Goal: Task Accomplishment & Management: Manage account settings

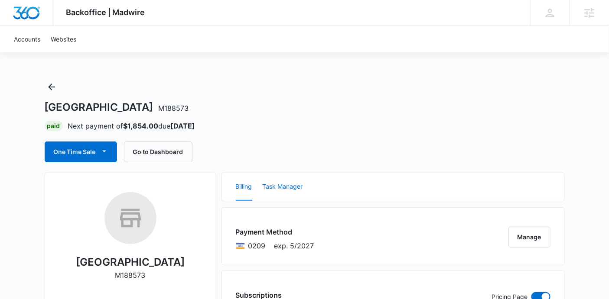
click at [295, 193] on button "Task Manager" at bounding box center [283, 187] width 40 height 28
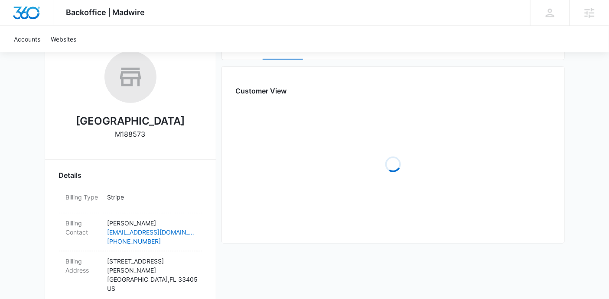
scroll to position [142, 0]
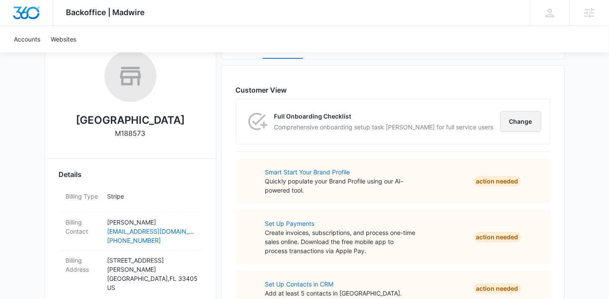
click at [507, 124] on button "Change" at bounding box center [520, 121] width 41 height 21
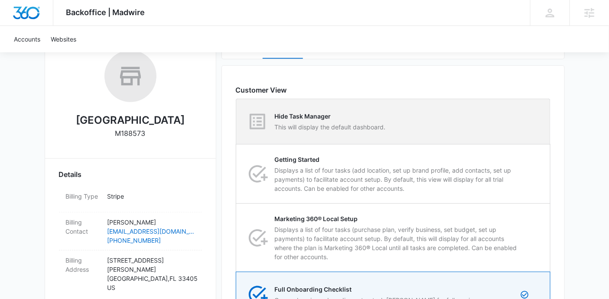
click at [453, 127] on div "Hide Task Manager This will display the default dashboard." at bounding box center [393, 121] width 313 height 45
click at [237, 122] on input "Hide Task Manager This will display the default dashboard." at bounding box center [236, 122] width 0 height 0
radio input "true"
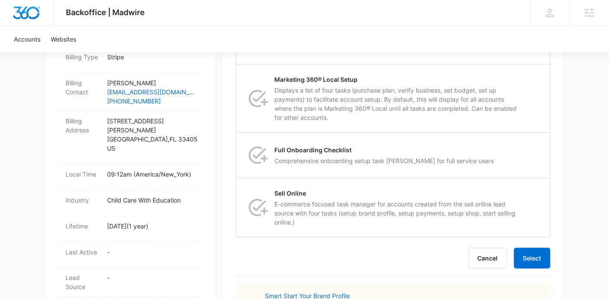
scroll to position [299, 0]
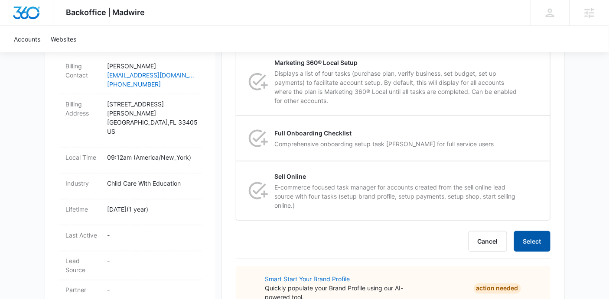
click at [542, 238] on button "Select" at bounding box center [532, 241] width 36 height 21
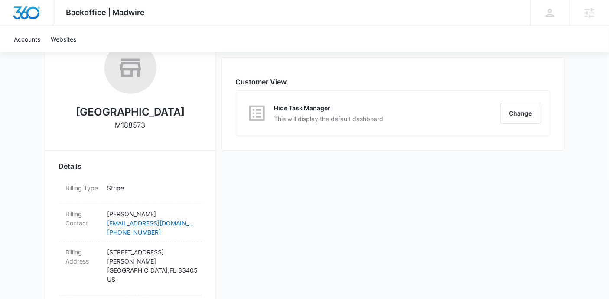
scroll to position [152, 0]
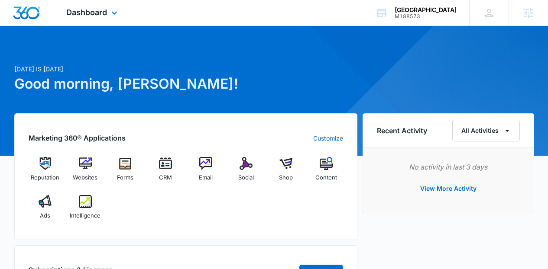
click at [73, 2] on div "Dashboard Apps Reputation Websites Forms CRM Email Social Shop Content Ads Inte…" at bounding box center [92, 13] width 79 height 26
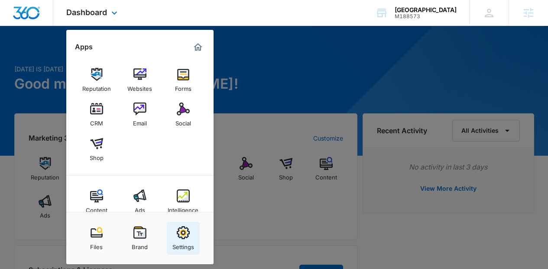
click at [188, 229] on img at bounding box center [183, 233] width 13 height 13
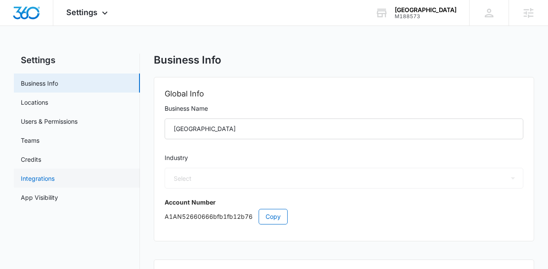
select select "26"
select select "US"
select select "America/New_York"
click at [58, 201] on link "App Visibility" at bounding box center [39, 197] width 37 height 9
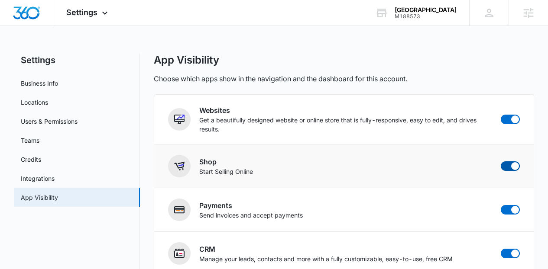
click at [516, 168] on span at bounding box center [515, 166] width 8 height 8
click at [501, 162] on input "checkbox" at bounding box center [500, 161] width 0 height 0
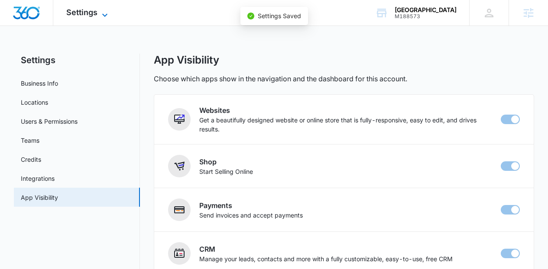
click at [85, 15] on span "Settings" at bounding box center [81, 12] width 31 height 9
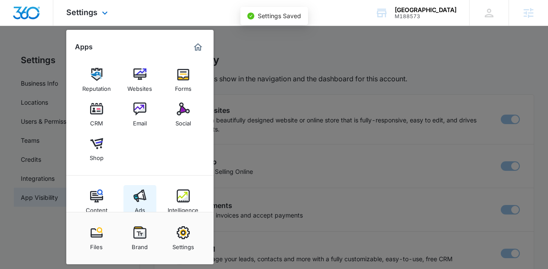
checkbox input "false"
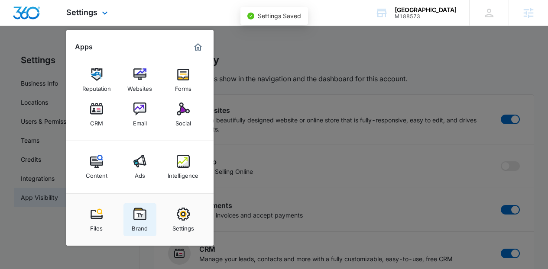
click at [143, 209] on img at bounding box center [139, 214] width 13 height 13
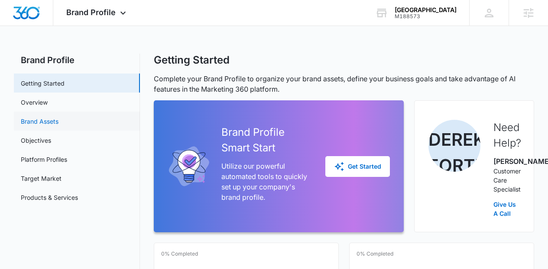
click at [58, 126] on link "Brand Assets" at bounding box center [40, 121] width 38 height 9
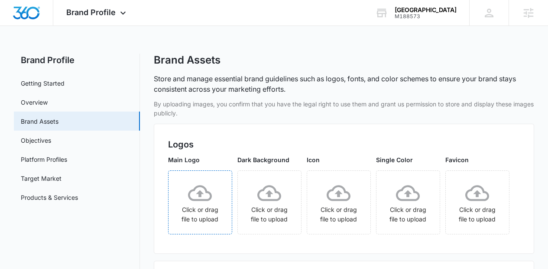
click at [211, 201] on icon at bounding box center [200, 193] width 24 height 16
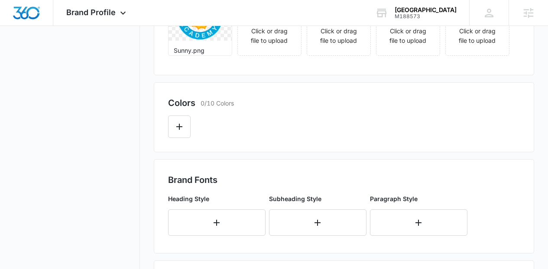
scroll to position [148, 0]
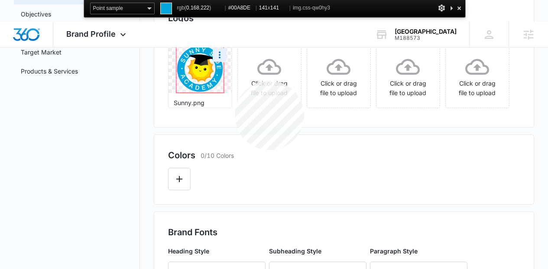
click at [224, 81] on img at bounding box center [200, 69] width 48 height 48
click at [458, 7] on div at bounding box center [459, 8] width 9 height 11
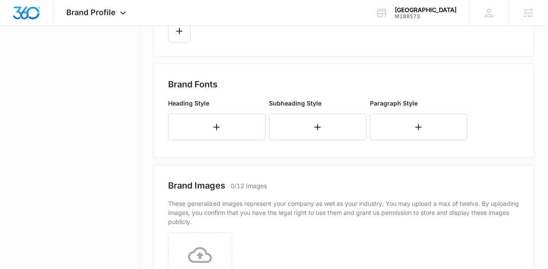
scroll to position [323, 0]
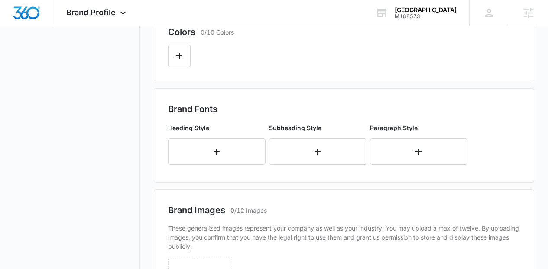
scroll to position [303, 0]
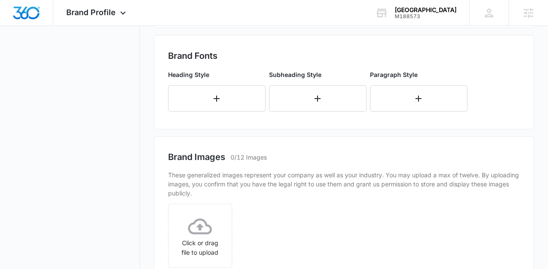
click at [183, 8] on icon "Edit Color" at bounding box center [179, 2] width 10 height 10
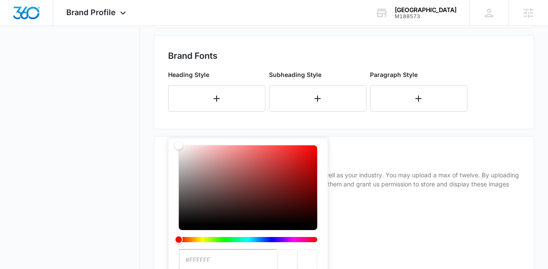
type input "#00A8DE"
click at [405, 15] on div "#00A8DE Recent Colors Brand Colors" at bounding box center [344, -1] width 352 height 29
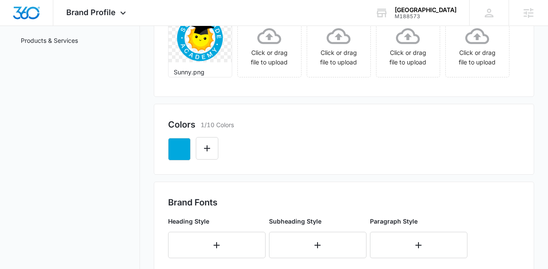
scroll to position [131, 0]
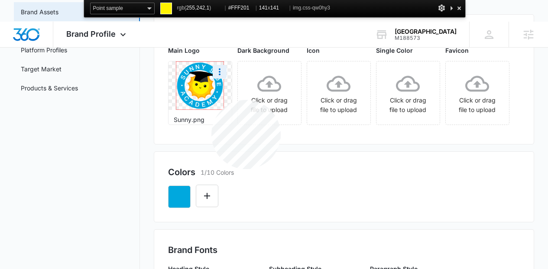
click at [211, 100] on img at bounding box center [200, 86] width 48 height 48
click at [454, 9] on div at bounding box center [451, 8] width 7 height 11
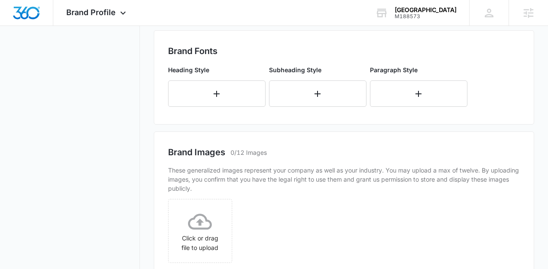
scroll to position [339, 0]
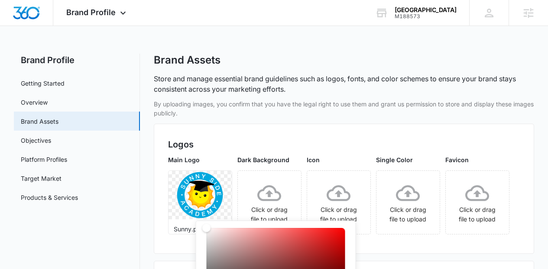
type input "#FFF201"
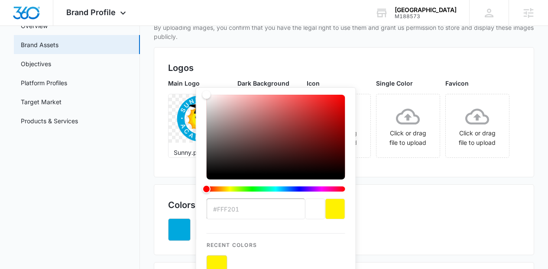
click at [410, 163] on div "Main Logo Sunny.png Dark Background Click or drag file to upload Icon Click or …" at bounding box center [344, 121] width 352 height 84
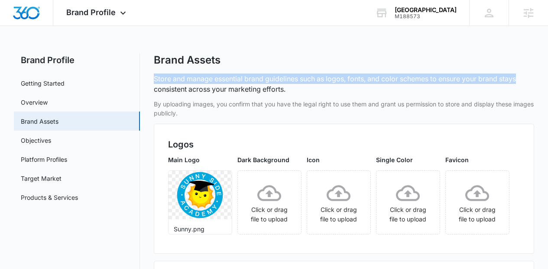
drag, startPoint x: 547, startPoint y: 62, endPoint x: 547, endPoint y: 79, distance: 16.9
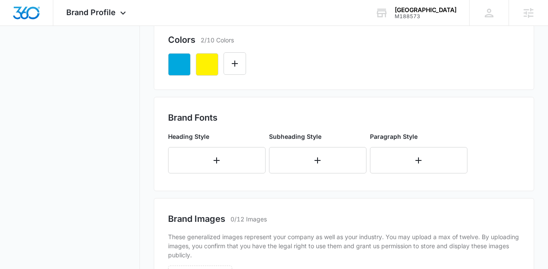
scroll to position [245, 0]
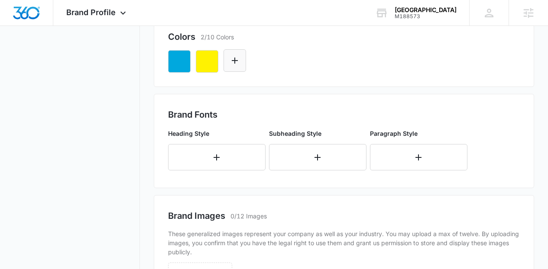
click at [234, 64] on icon "Edit Color" at bounding box center [235, 61] width 6 height 6
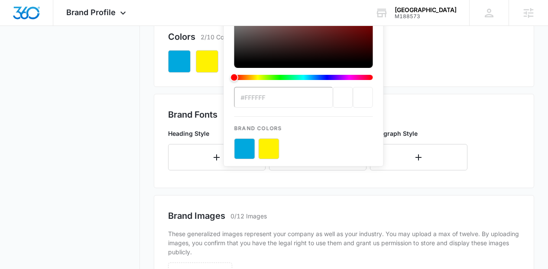
scroll to position [0, 0]
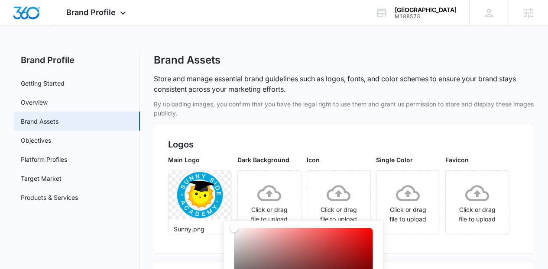
drag, startPoint x: 276, startPoint y: 221, endPoint x: 276, endPoint y: 247, distance: 25.6
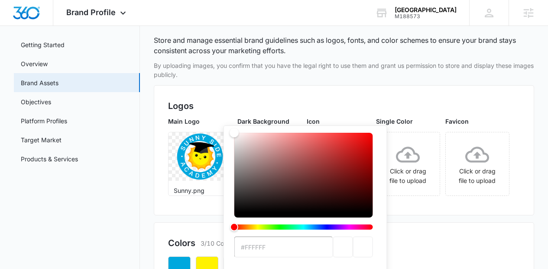
drag, startPoint x: 276, startPoint y: 247, endPoint x: 179, endPoint y: 114, distance: 164.0
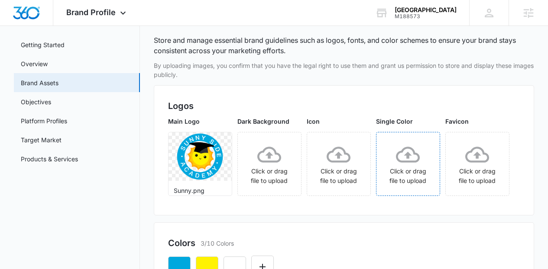
click at [440, 189] on div "Click or drag file to upload" at bounding box center [408, 164] width 63 height 49
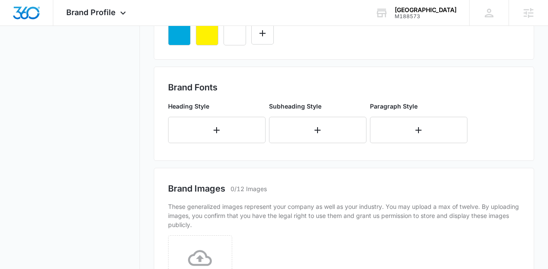
scroll to position [323, 0]
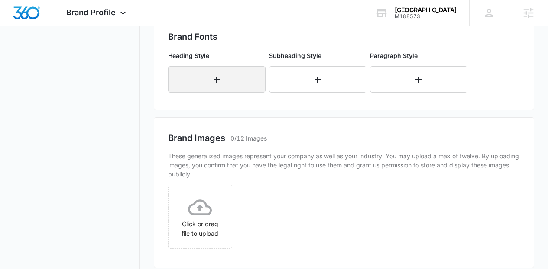
click at [217, 93] on button "button" at bounding box center [216, 79] width 97 height 26
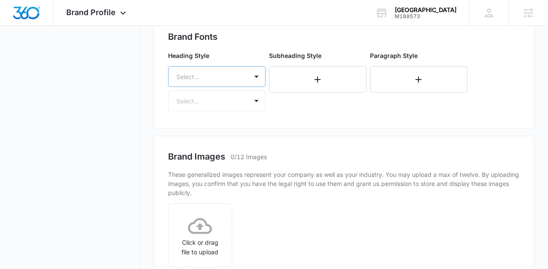
click at [223, 87] on div "Select..." at bounding box center [216, 76] width 97 height 21
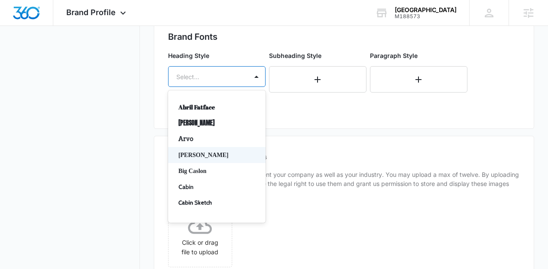
scroll to position [401, 0]
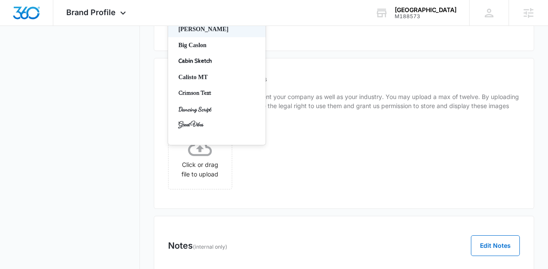
type input "san"
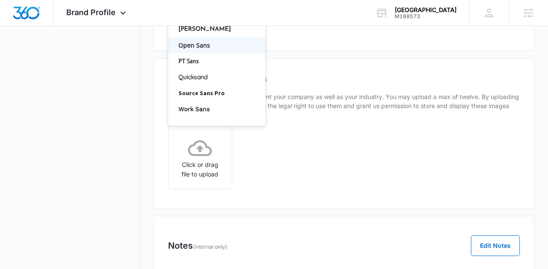
click at [210, 50] on p "Open Sans" at bounding box center [216, 45] width 75 height 9
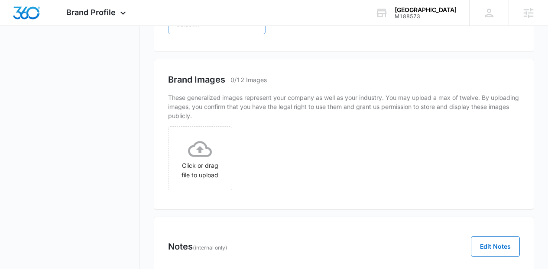
click at [203, 29] on div at bounding box center [206, 24] width 60 height 11
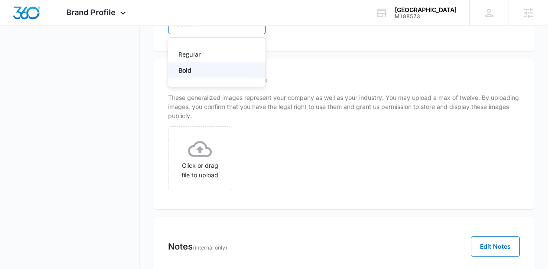
click at [200, 75] on p "Bold" at bounding box center [216, 70] width 75 height 9
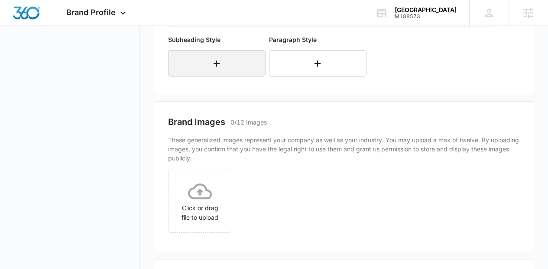
click at [225, 77] on button "button" at bounding box center [216, 63] width 97 height 26
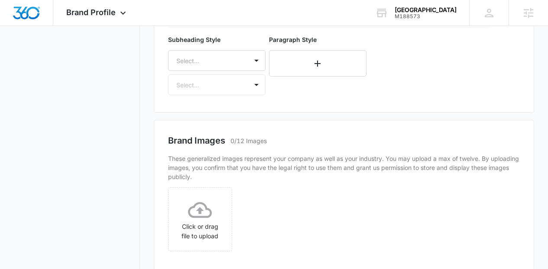
click at [225, 71] on div "Select..." at bounding box center [216, 60] width 97 height 21
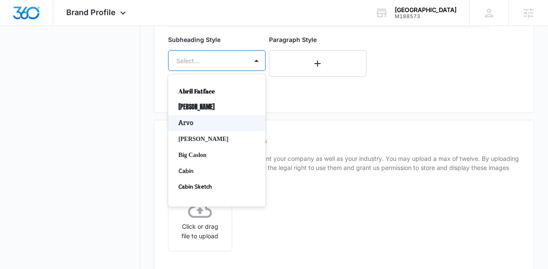
scroll to position [463, 0]
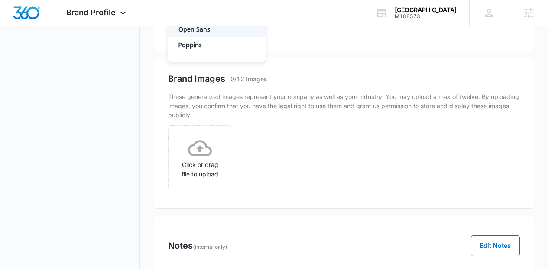
type input "ope"
click at [201, 34] on p "Open Sans" at bounding box center [216, 29] width 75 height 9
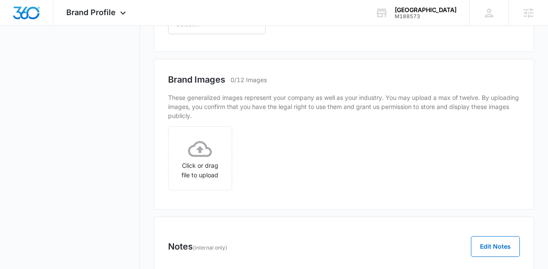
click at [201, 34] on div "Select..." at bounding box center [208, 23] width 79 height 19
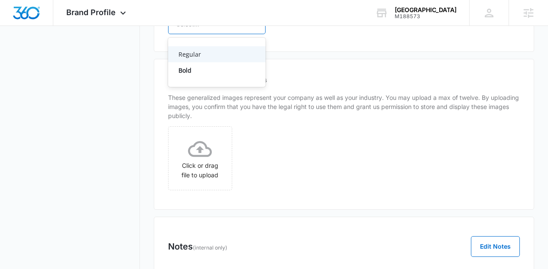
click at [196, 59] on p "Regular" at bounding box center [216, 54] width 75 height 9
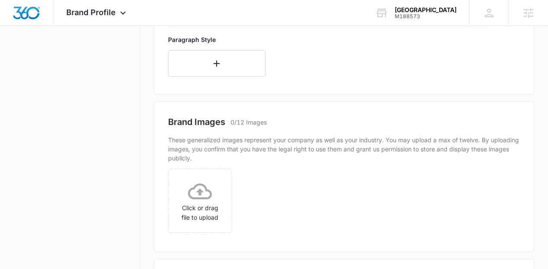
click at [220, 77] on div "Paragraph Style" at bounding box center [216, 56] width 97 height 42
click at [224, 77] on button "button" at bounding box center [216, 63] width 97 height 26
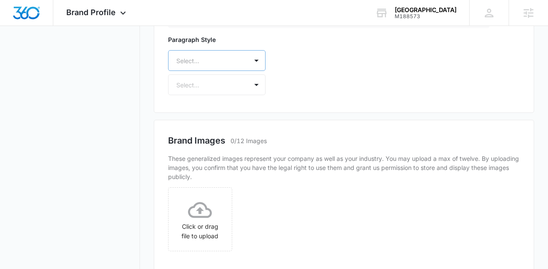
click at [224, 71] on div "Select..." at bounding box center [216, 60] width 97 height 21
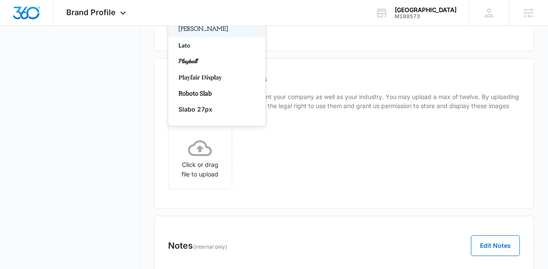
type input "lat"
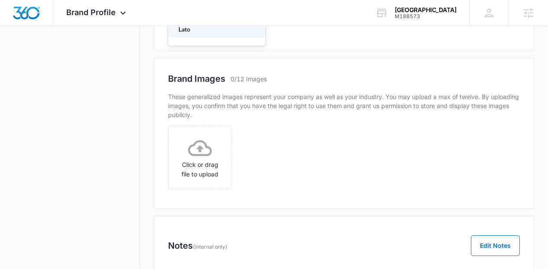
click at [203, 34] on p "Lato" at bounding box center [216, 29] width 75 height 9
click at [203, 34] on div "Select..." at bounding box center [216, 23] width 97 height 21
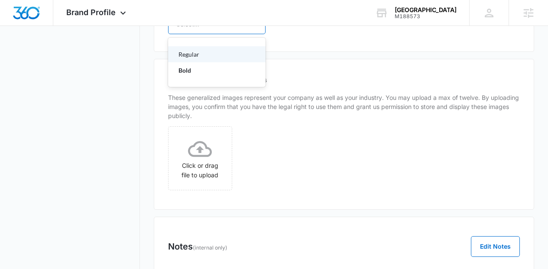
click at [202, 59] on p "Regular" at bounding box center [216, 54] width 75 height 9
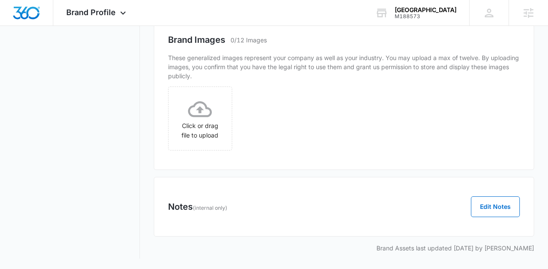
scroll to position [0, 0]
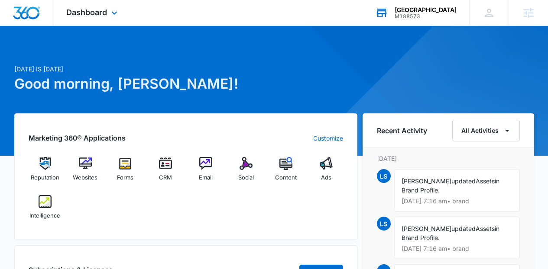
click at [422, 15] on div "M188573" at bounding box center [426, 16] width 62 height 6
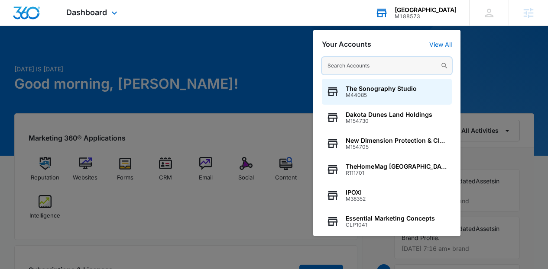
click at [375, 63] on input "text" at bounding box center [387, 65] width 130 height 17
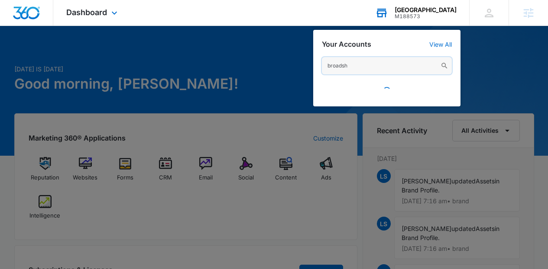
type input "broadsh"
